Goal: Task Accomplishment & Management: Manage account settings

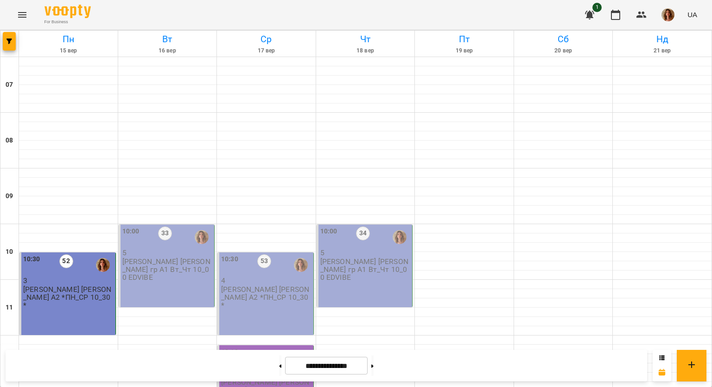
click at [188, 253] on p "5" at bounding box center [167, 253] width 90 height 8
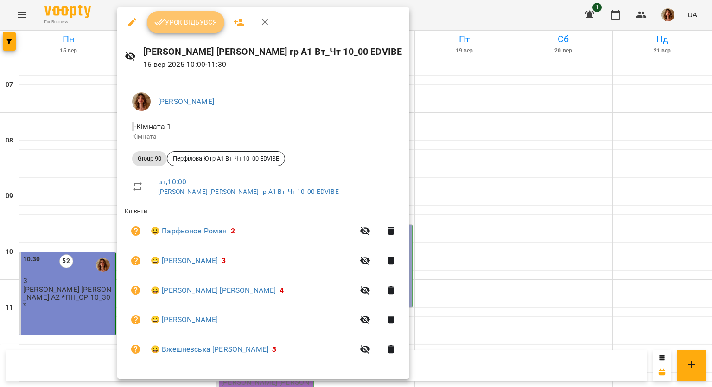
click at [182, 22] on span "Урок відбувся" at bounding box center [185, 22] width 63 height 11
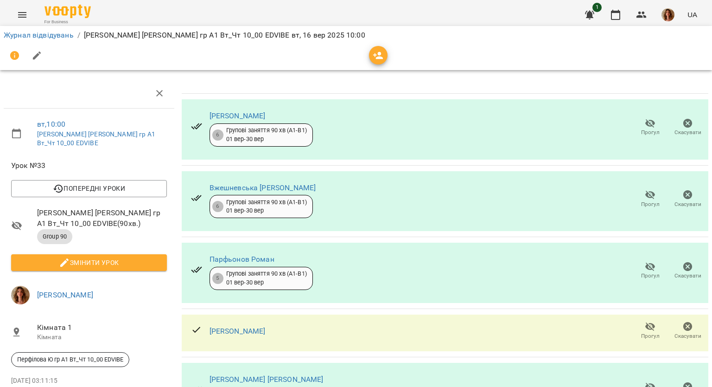
scroll to position [13, 0]
click at [645, 189] on icon "button" at bounding box center [650, 194] width 11 height 11
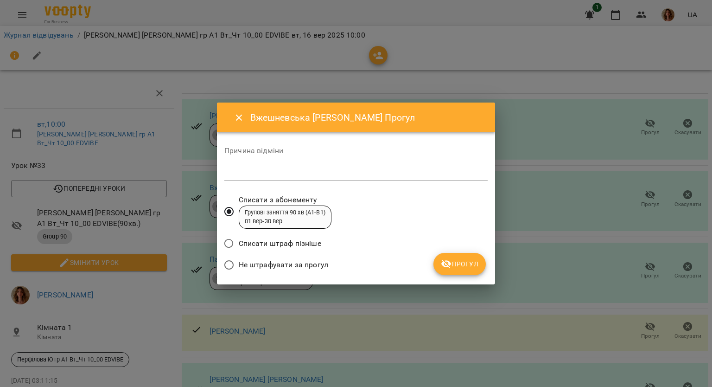
click at [321, 264] on span "Не штрафувати за прогул" at bounding box center [284, 264] width 90 height 11
click at [474, 263] on span "Прогул" at bounding box center [460, 263] width 38 height 11
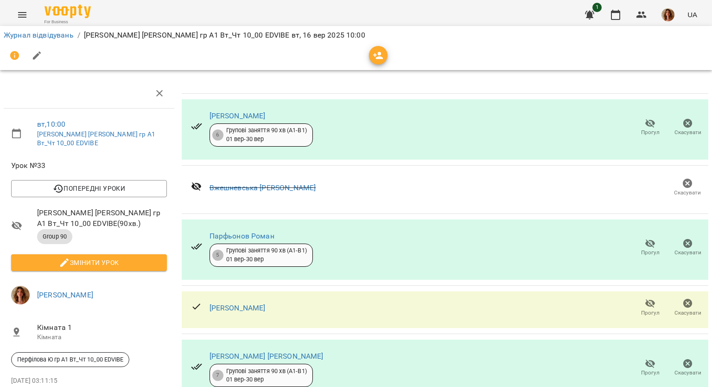
click at [37, 60] on icon "button" at bounding box center [37, 55] width 11 height 11
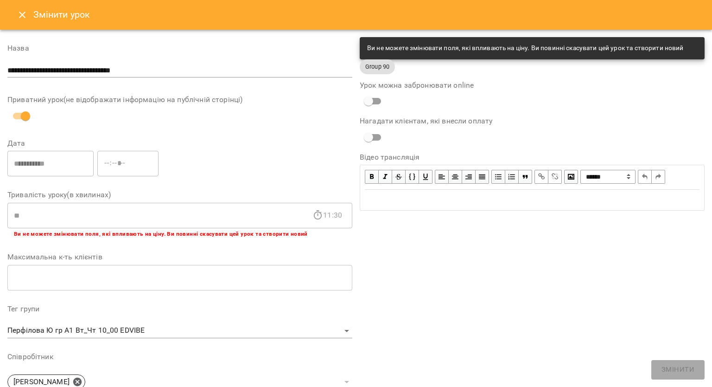
scroll to position [230, 0]
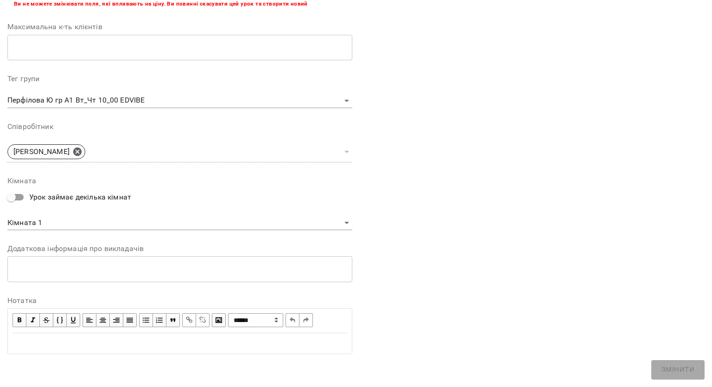
click at [67, 345] on div "Edit text" at bounding box center [180, 343] width 335 height 11
click at [58, 343] on span "**********" at bounding box center [41, 342] width 57 height 7
click at [128, 338] on div "**********" at bounding box center [180, 343] width 335 height 11
click at [130, 338] on div "**********" at bounding box center [180, 343] width 335 height 11
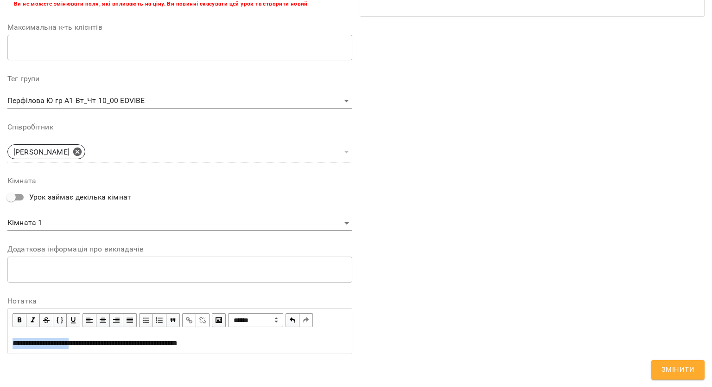
drag, startPoint x: 12, startPoint y: 344, endPoint x: 84, endPoint y: 345, distance: 71.9
click at [84, 345] on span "**********" at bounding box center [95, 342] width 165 height 7
click at [22, 318] on span "button" at bounding box center [19, 320] width 10 height 10
click at [230, 353] on div "**********" at bounding box center [179, 85] width 345 height 554
click at [664, 366] on span "Змінити" at bounding box center [678, 370] width 33 height 12
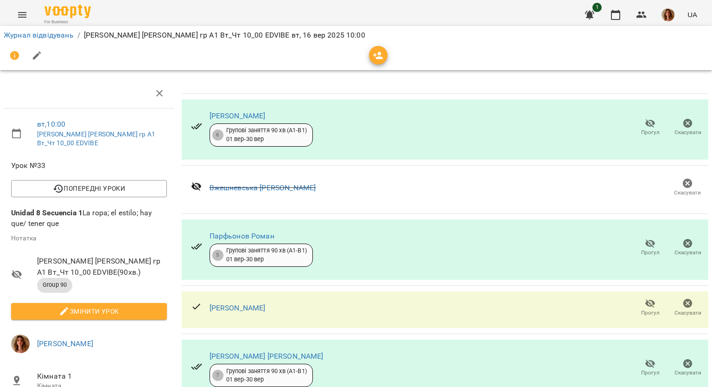
scroll to position [0, 0]
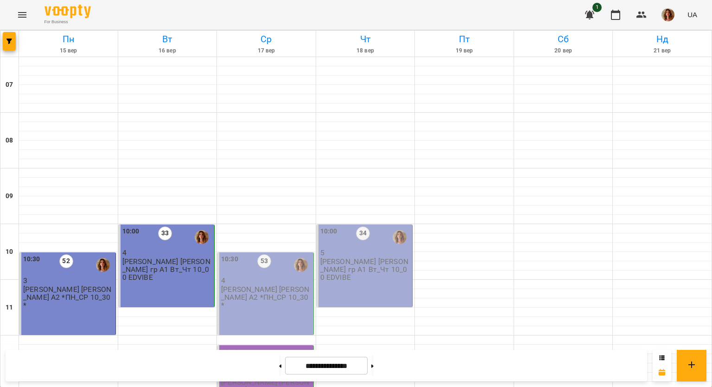
click at [282, 294] on p "[PERSON_NAME] [PERSON_NAME] А2 *ПН_СР 10_30*" at bounding box center [266, 297] width 90 height 24
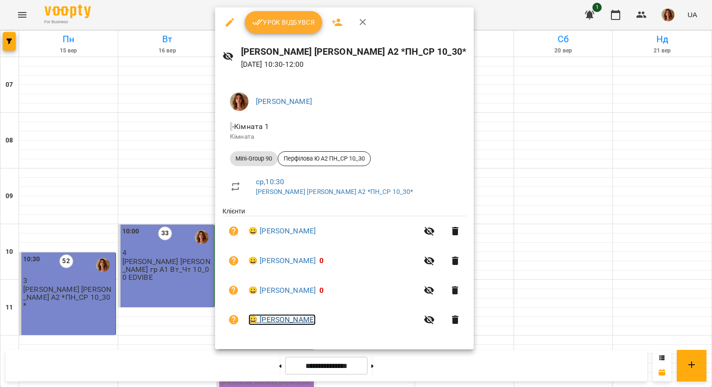
click at [281, 321] on link "😀 [PERSON_NAME]" at bounding box center [282, 319] width 67 height 11
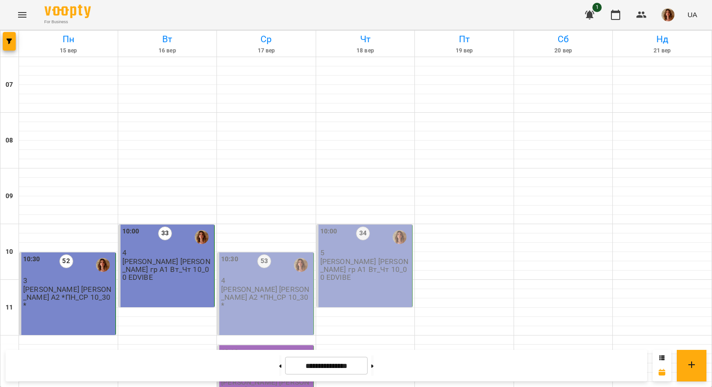
scroll to position [139, 0]
click at [270, 285] on p "[PERSON_NAME] [PERSON_NAME] А2 *ПН_СР 10_30*" at bounding box center [266, 297] width 90 height 24
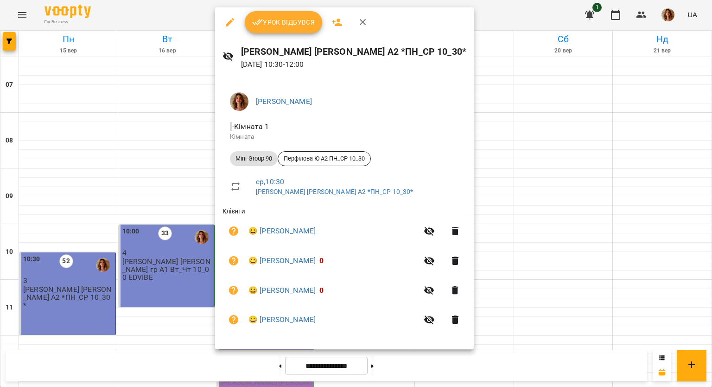
click at [518, 175] on div at bounding box center [356, 193] width 712 height 387
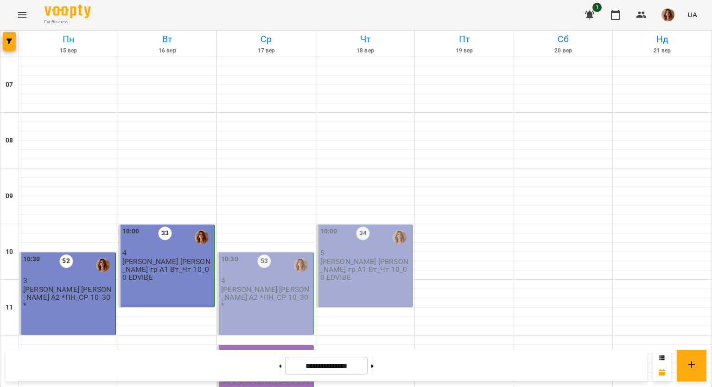
click at [273, 285] on p "[PERSON_NAME] [PERSON_NAME] А2 *ПН_СР 10_30*" at bounding box center [266, 297] width 90 height 24
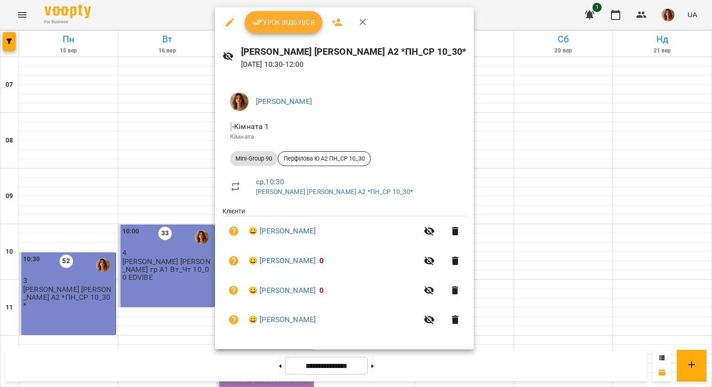
click at [525, 227] on div at bounding box center [356, 193] width 712 height 387
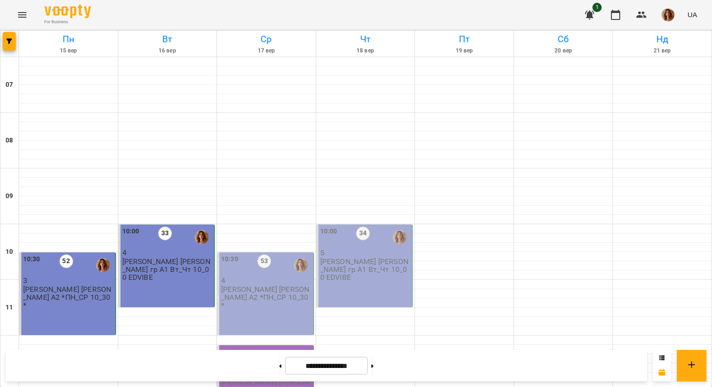
click at [190, 257] on p "[PERSON_NAME] [PERSON_NAME] гр А1 Вт_Чт 10_00 EDVIBE" at bounding box center [167, 269] width 90 height 24
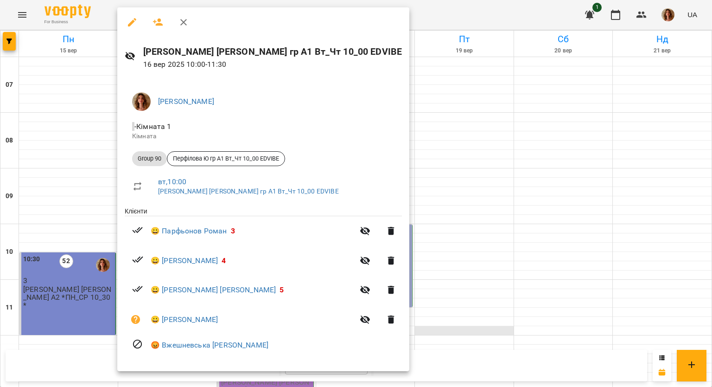
drag, startPoint x: 532, startPoint y: 205, endPoint x: 475, endPoint y: 195, distance: 57.8
click at [527, 205] on div at bounding box center [356, 193] width 712 height 387
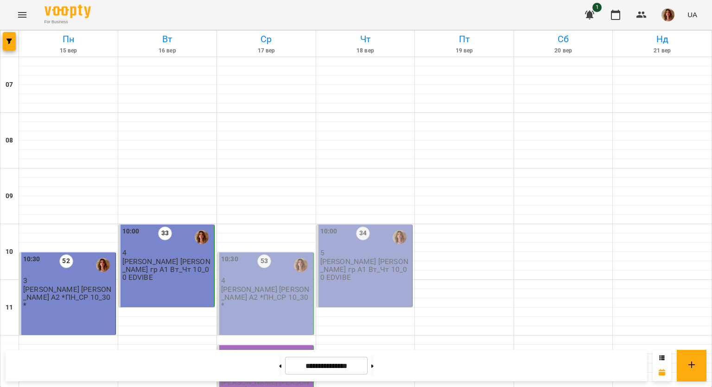
click at [291, 285] on p "[PERSON_NAME] [PERSON_NAME] А2 *ПН_СР 10_30*" at bounding box center [266, 297] width 90 height 24
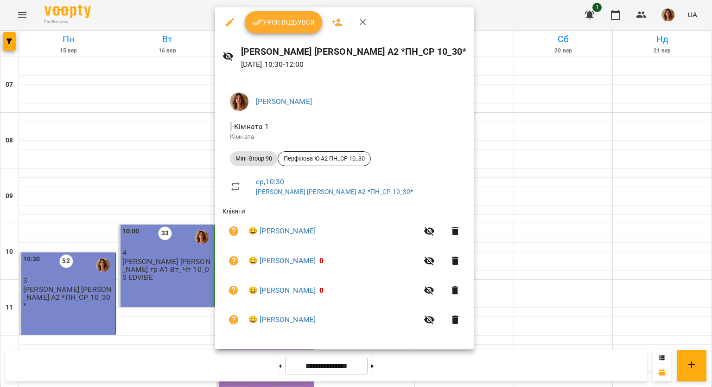
click at [230, 17] on icon "button" at bounding box center [229, 22] width 11 height 11
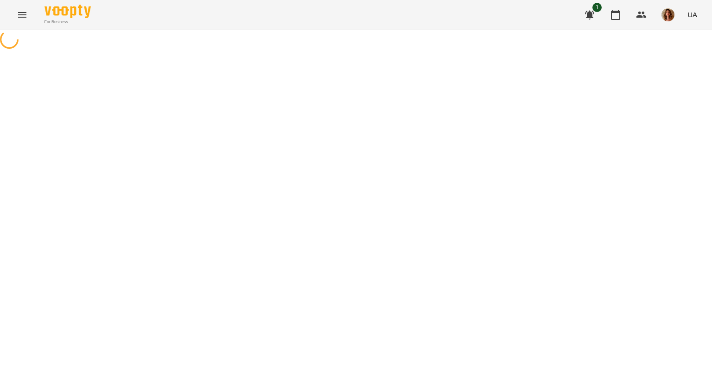
select select "**********"
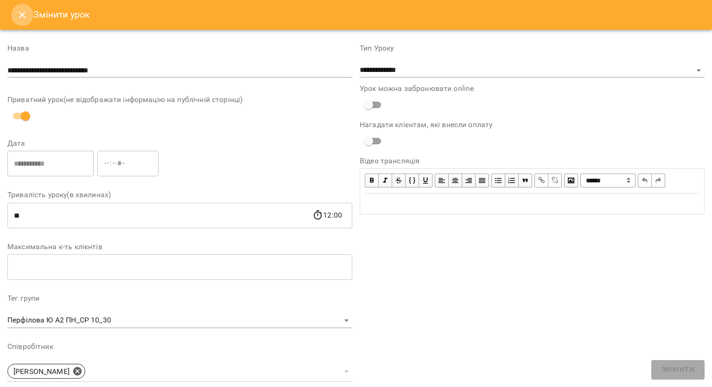
click at [13, 18] on button "Close" at bounding box center [22, 15] width 22 height 22
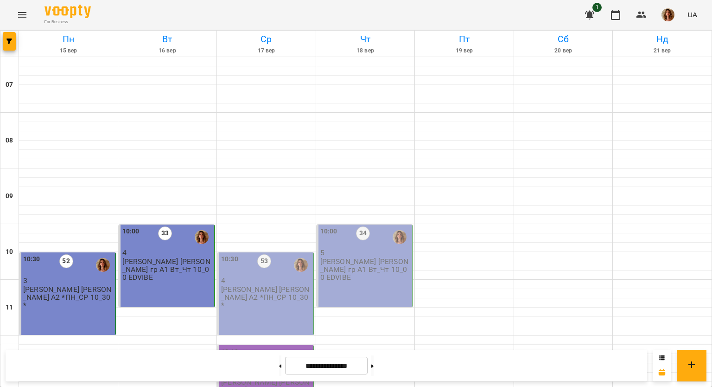
scroll to position [92, 0]
click at [184, 224] on div "10:00 33 4 [PERSON_NAME] [PERSON_NAME] гр А1 Вт_Чт 10_00 EDVIBE" at bounding box center [167, 265] width 96 height 83
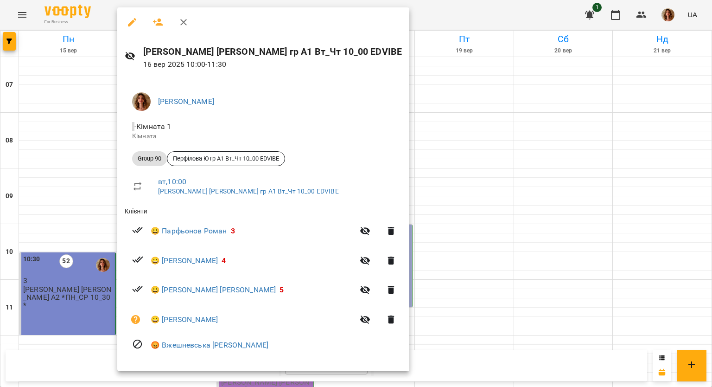
click at [560, 194] on div at bounding box center [356, 193] width 712 height 387
